Goal: Information Seeking & Learning: Find specific fact

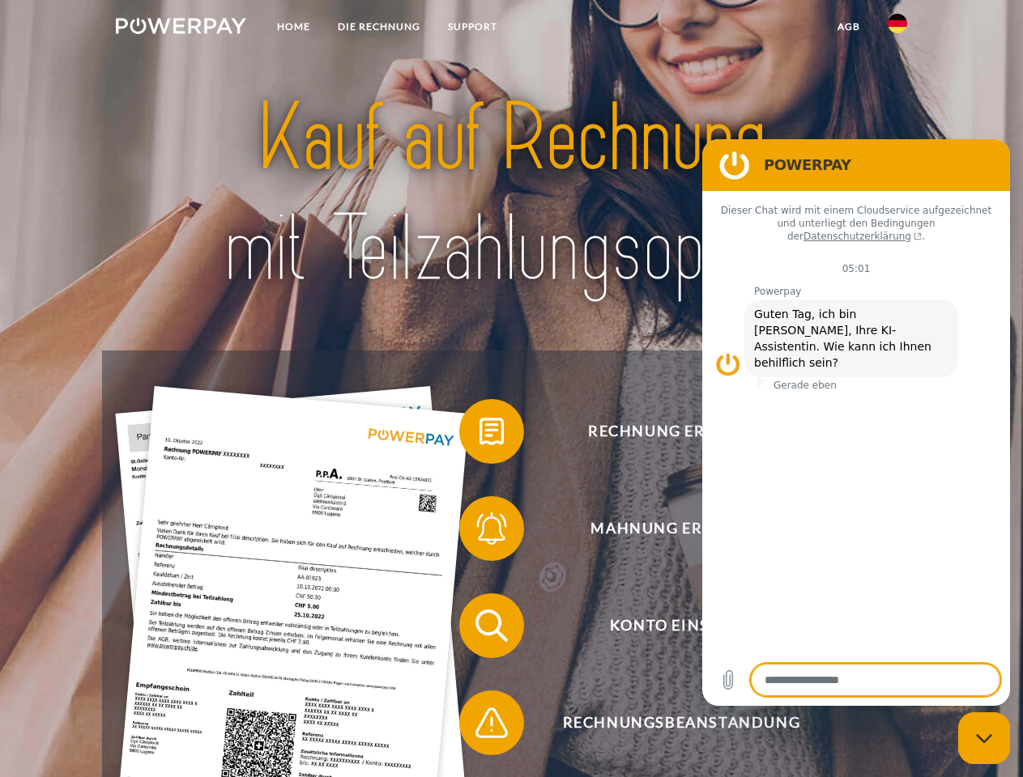
click at [181, 28] on img at bounding box center [181, 26] width 130 height 16
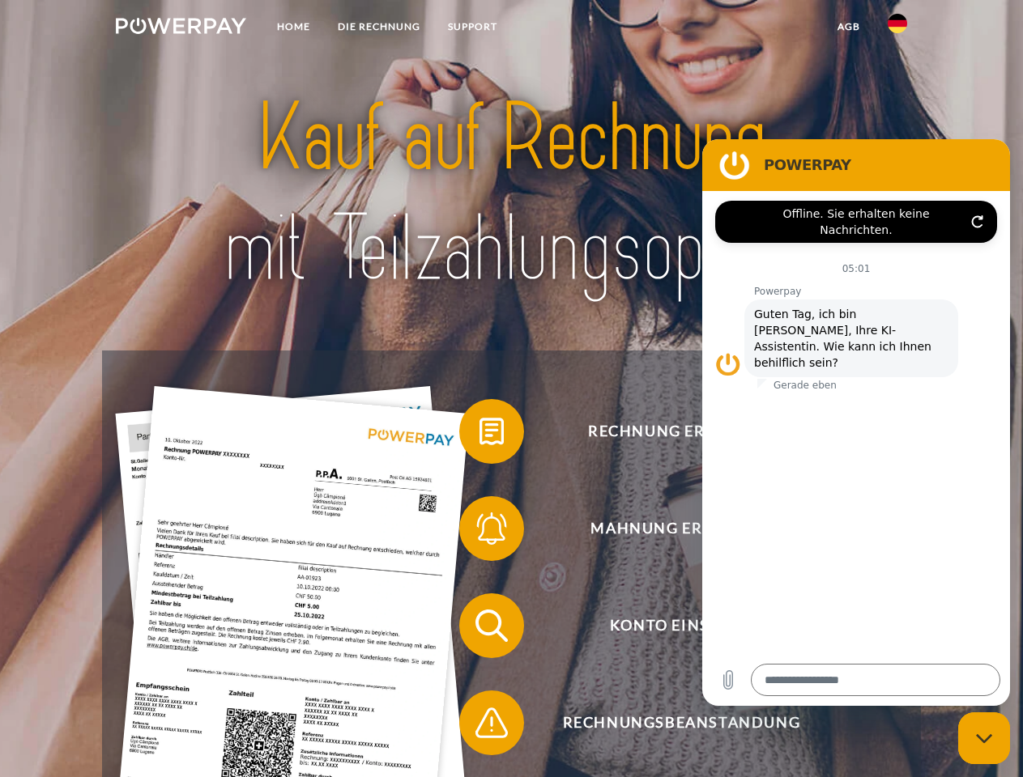
click at [897, 28] on img at bounding box center [896, 23] width 19 height 19
click at [848, 27] on link "agb" at bounding box center [848, 26] width 50 height 29
click at [479, 435] on span at bounding box center [467, 431] width 81 height 81
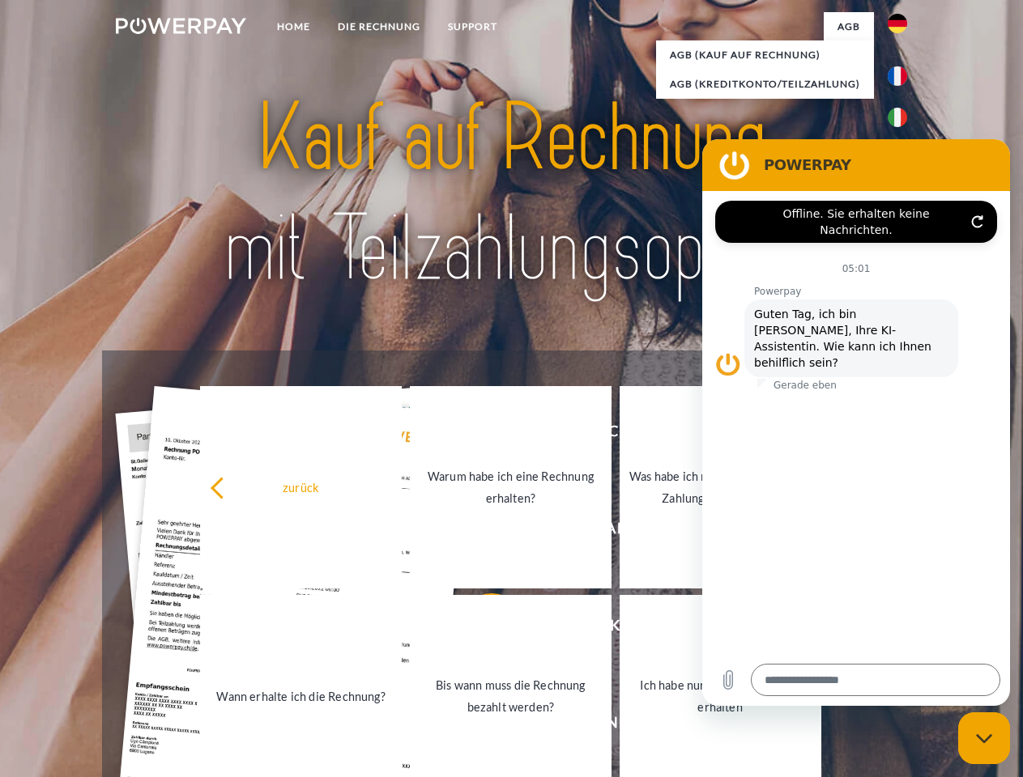
click at [479, 532] on div "Rechnung erhalten? Mahnung erhalten? Konto einsehen" at bounding box center [511, 675] width 818 height 648
click at [479, 629] on link "Bis wann muss die Rechnung bezahlt werden?" at bounding box center [511, 696] width 202 height 202
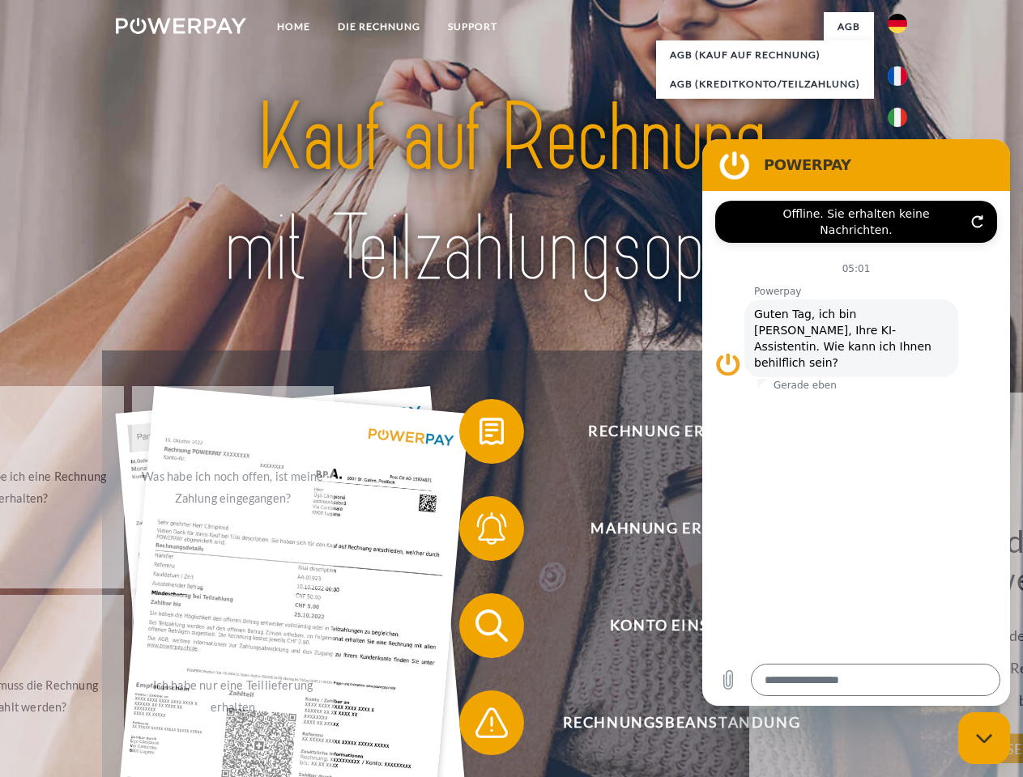
click at [479, 726] on span at bounding box center [467, 723] width 81 height 81
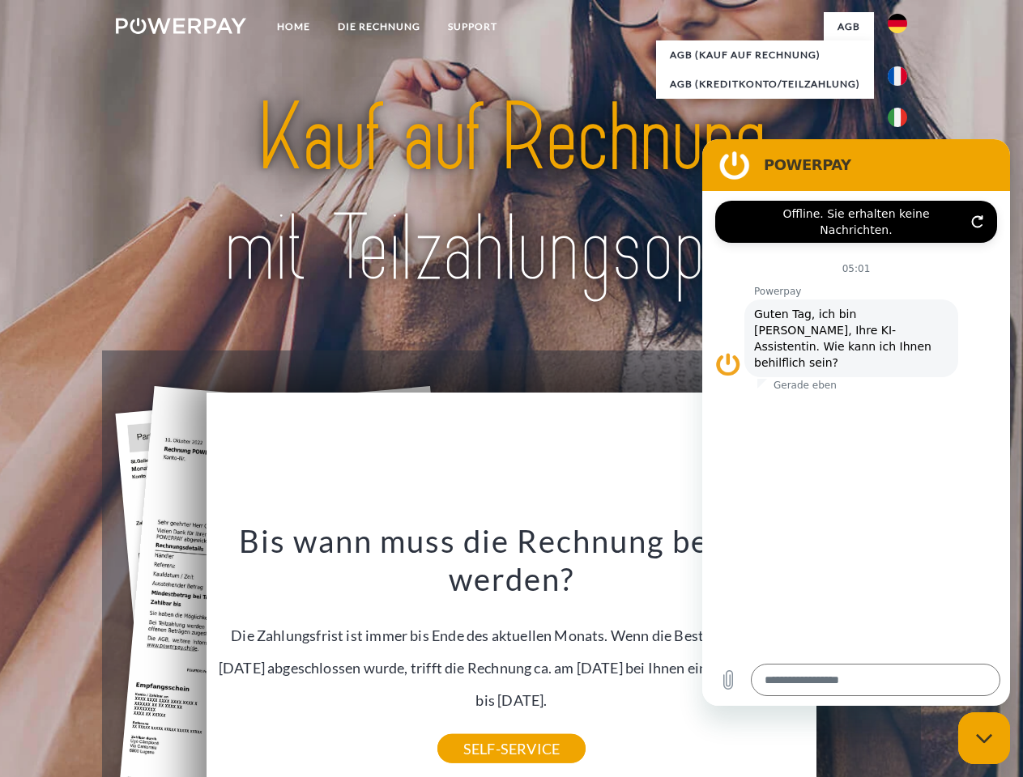
click at [984, 738] on icon "Messaging-Fenster schließen" at bounding box center [984, 739] width 17 height 11
type textarea "*"
